Goal: Use online tool/utility: Utilize a website feature to perform a specific function

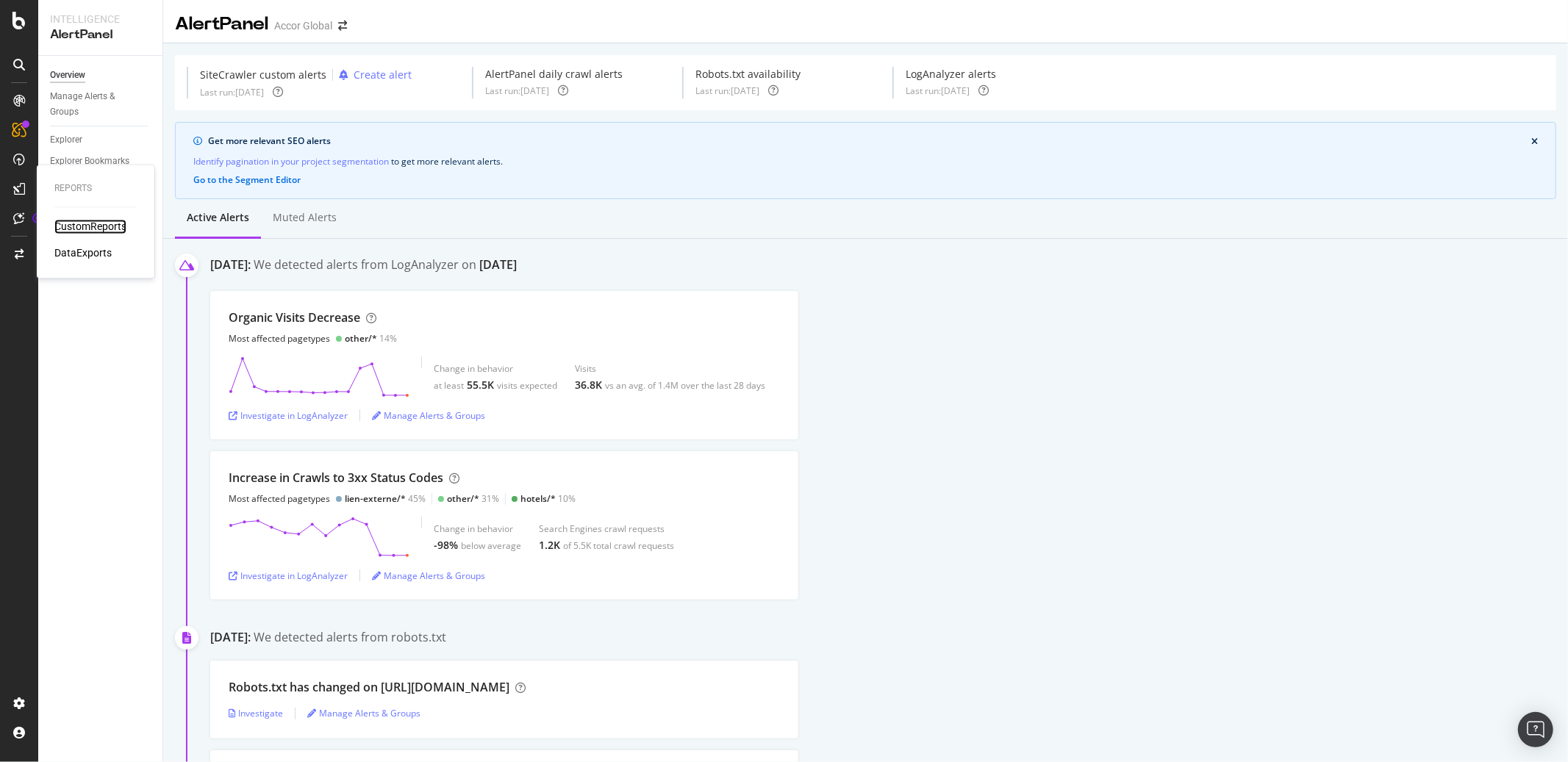
click at [72, 222] on div "CustomReports" at bounding box center [91, 227] width 72 height 15
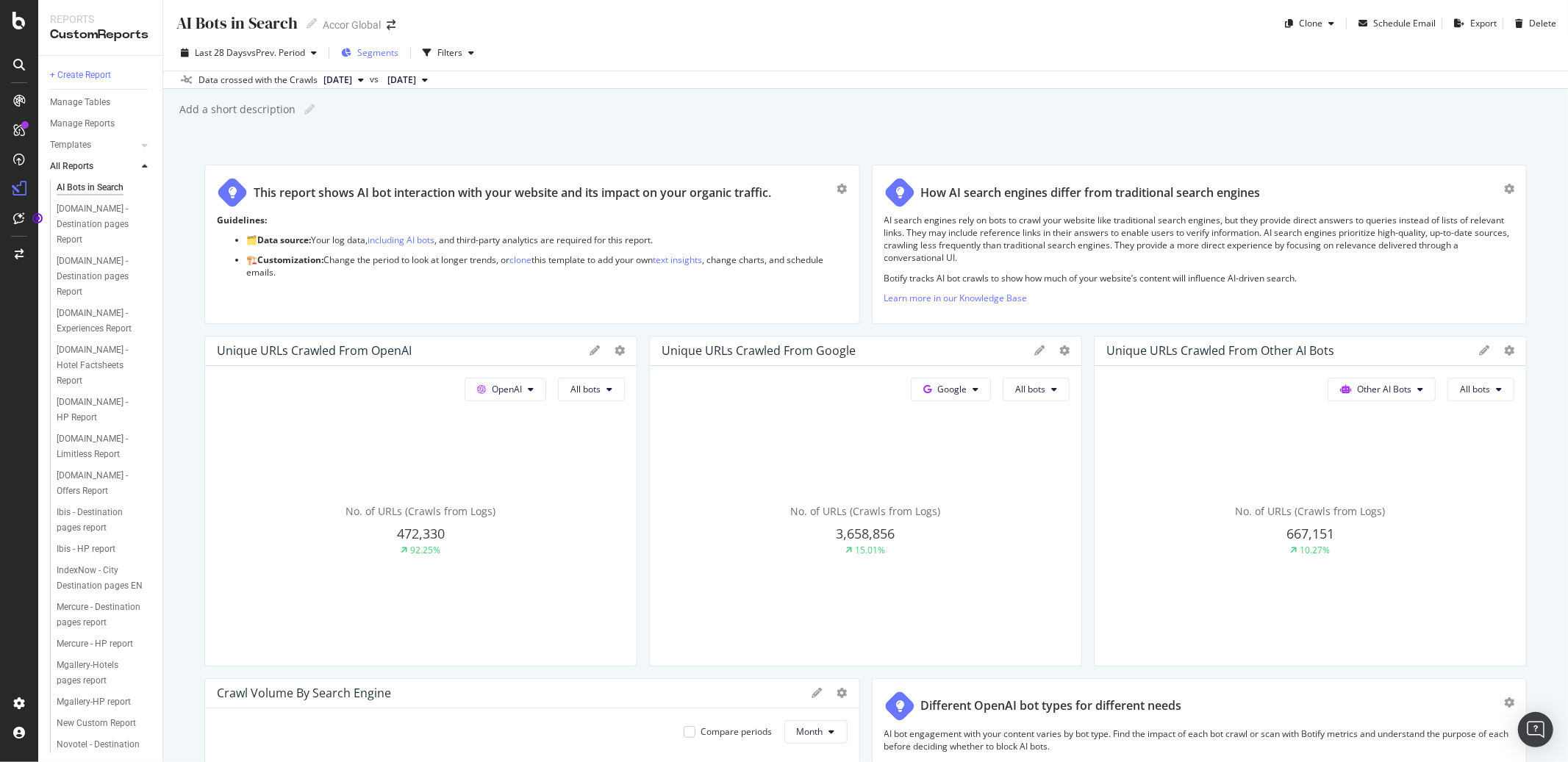
click at [381, 51] on span "Segments" at bounding box center [378, 52] width 41 height 12
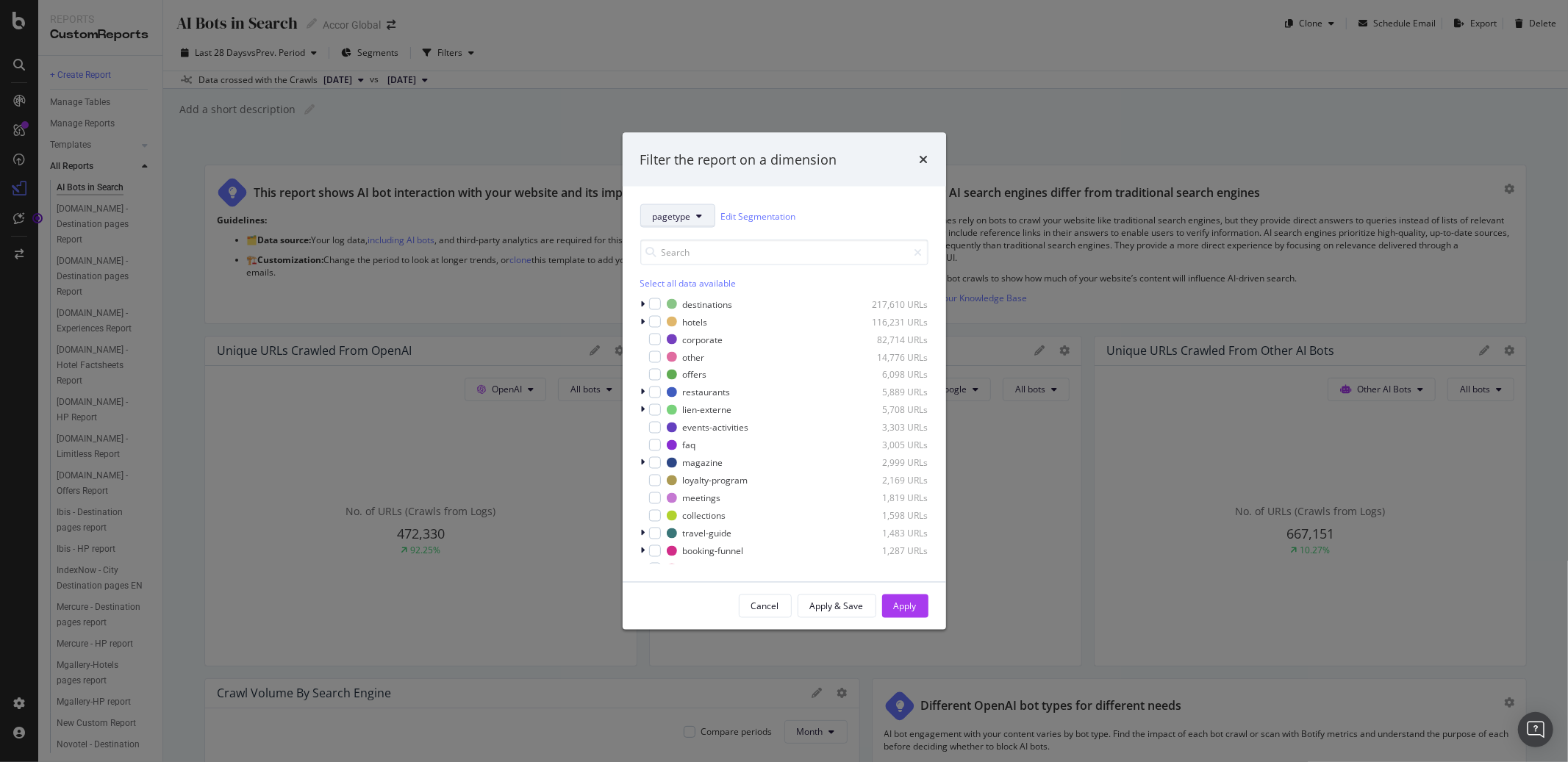
click at [689, 210] on span "pagetype" at bounding box center [672, 215] width 38 height 12
click at [687, 321] on span "s_Subdomains" at bounding box center [695, 323] width 84 height 13
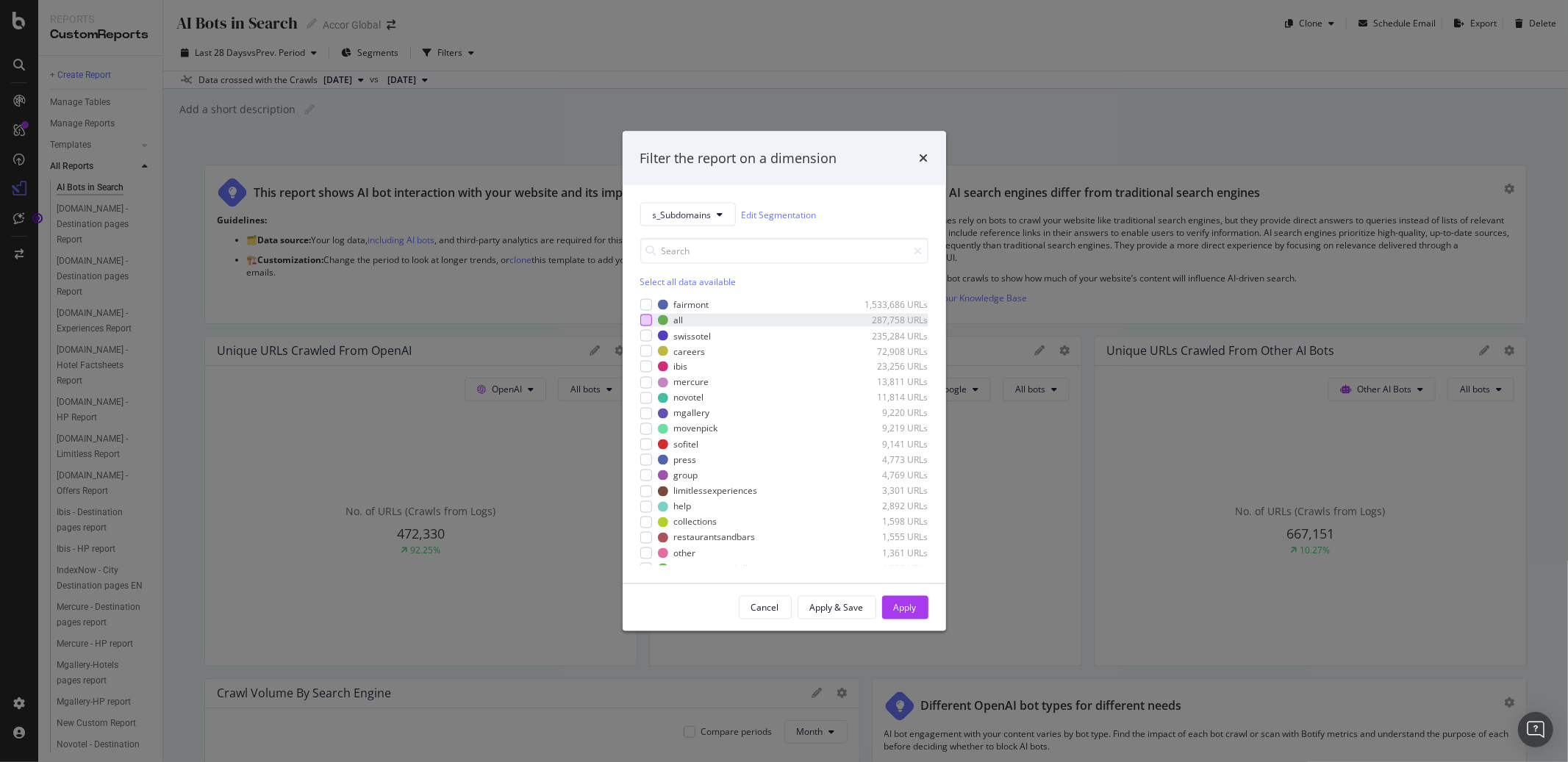
click at [648, 320] on div "modal" at bounding box center [646, 320] width 11 height 11
click at [922, 596] on button "Apply" at bounding box center [905, 607] width 47 height 24
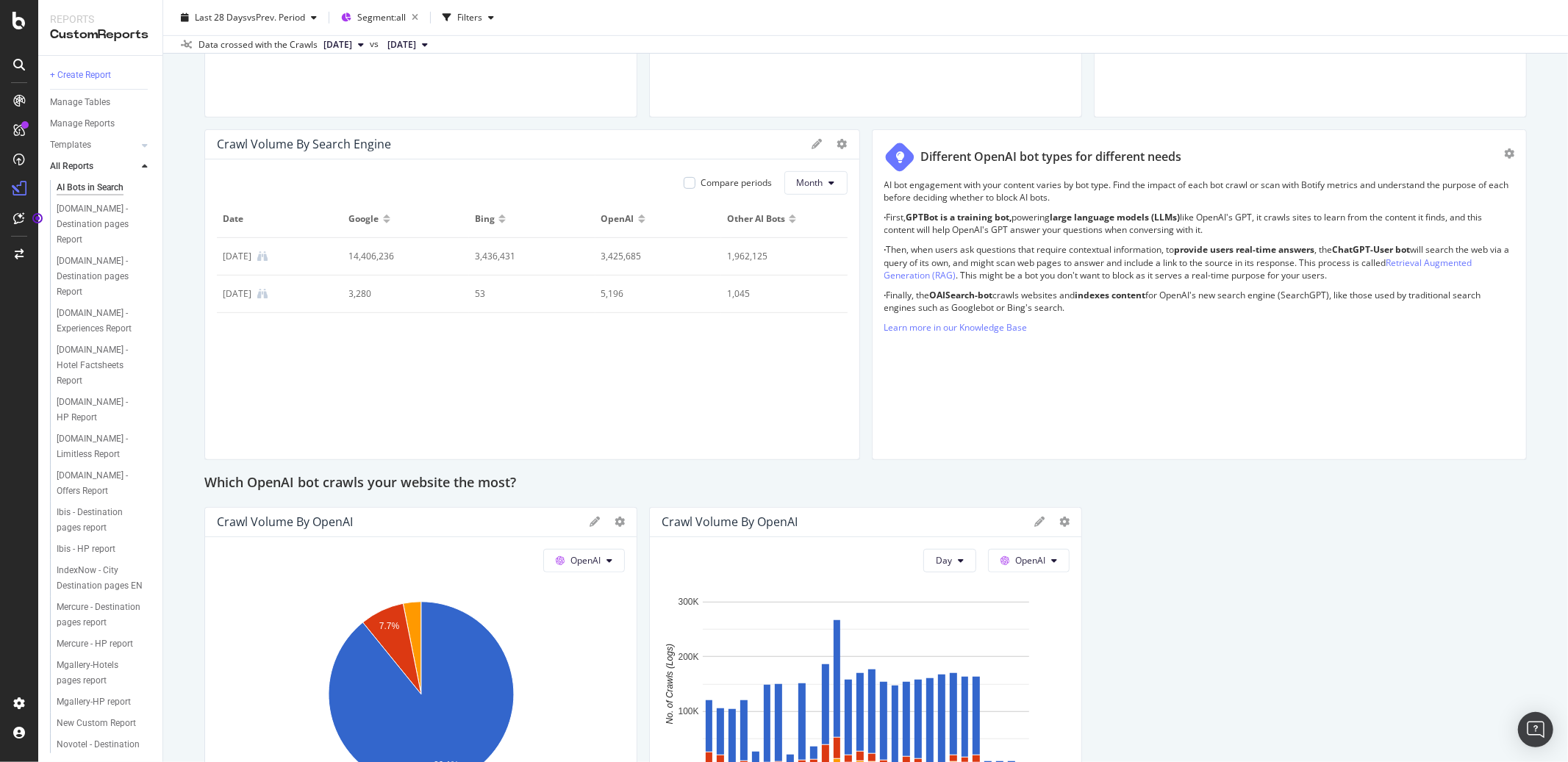
scroll to position [542, 0]
